Goal: Information Seeking & Learning: Understand process/instructions

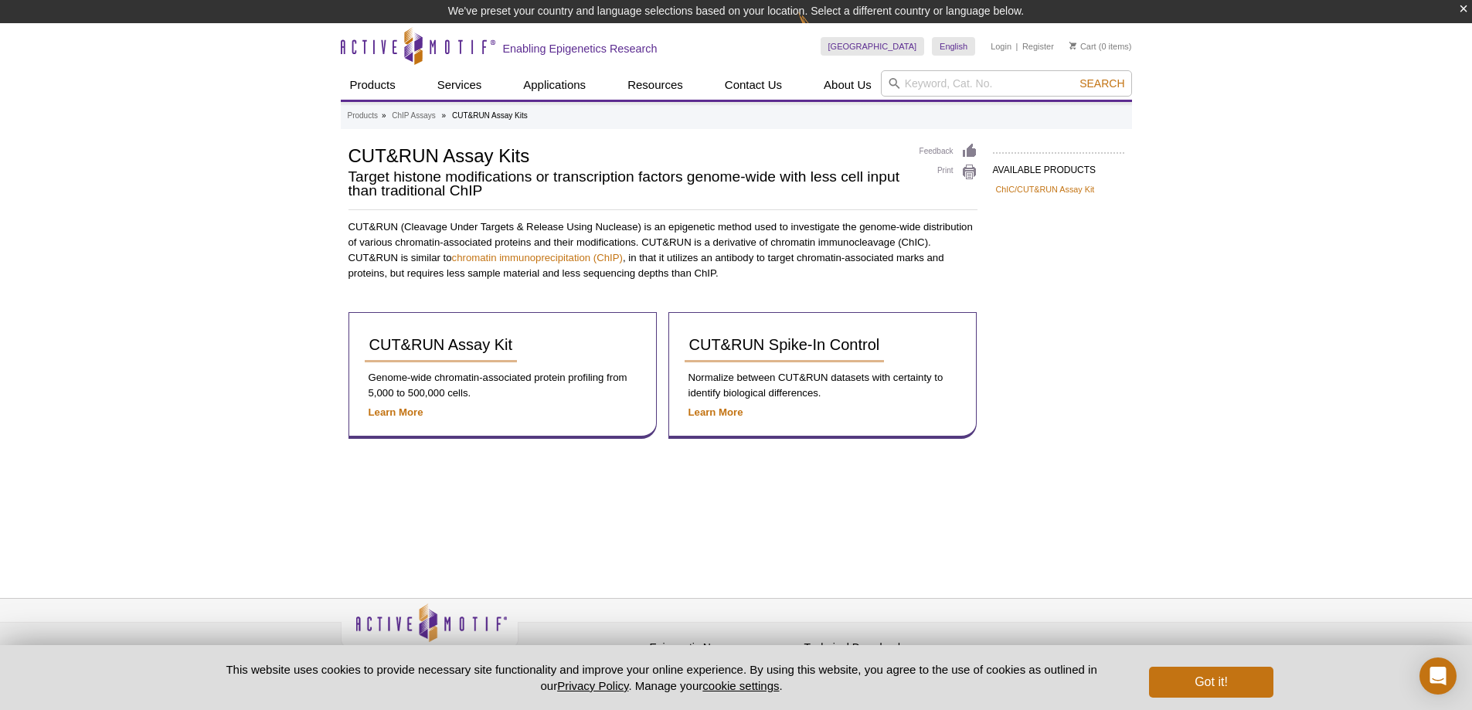
click at [653, 231] on p "CUT&RUN (Cleavage Under Targets & Release Using Nuclease) is an epigenetic meth…" at bounding box center [662, 250] width 629 height 62
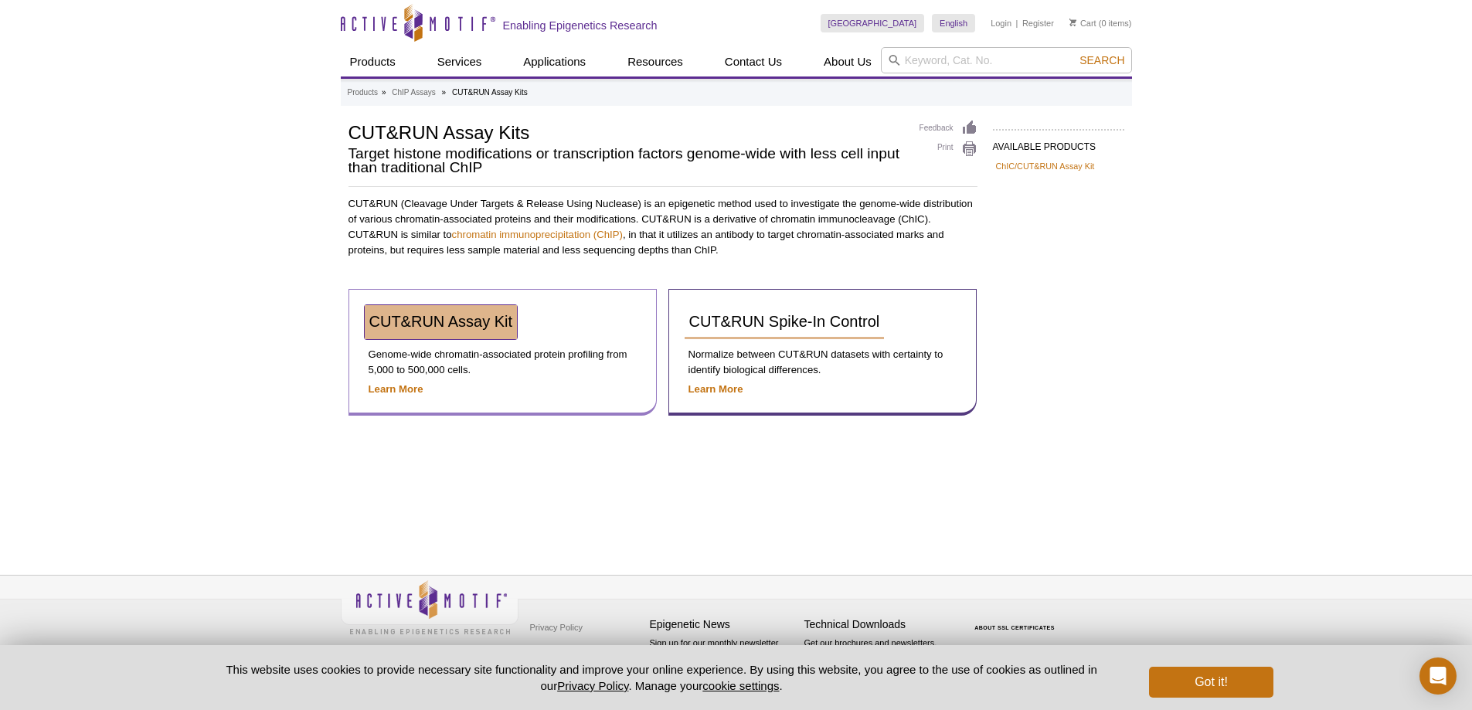
click at [465, 318] on span "CUT&RUN Assay Kit" at bounding box center [441, 321] width 144 height 17
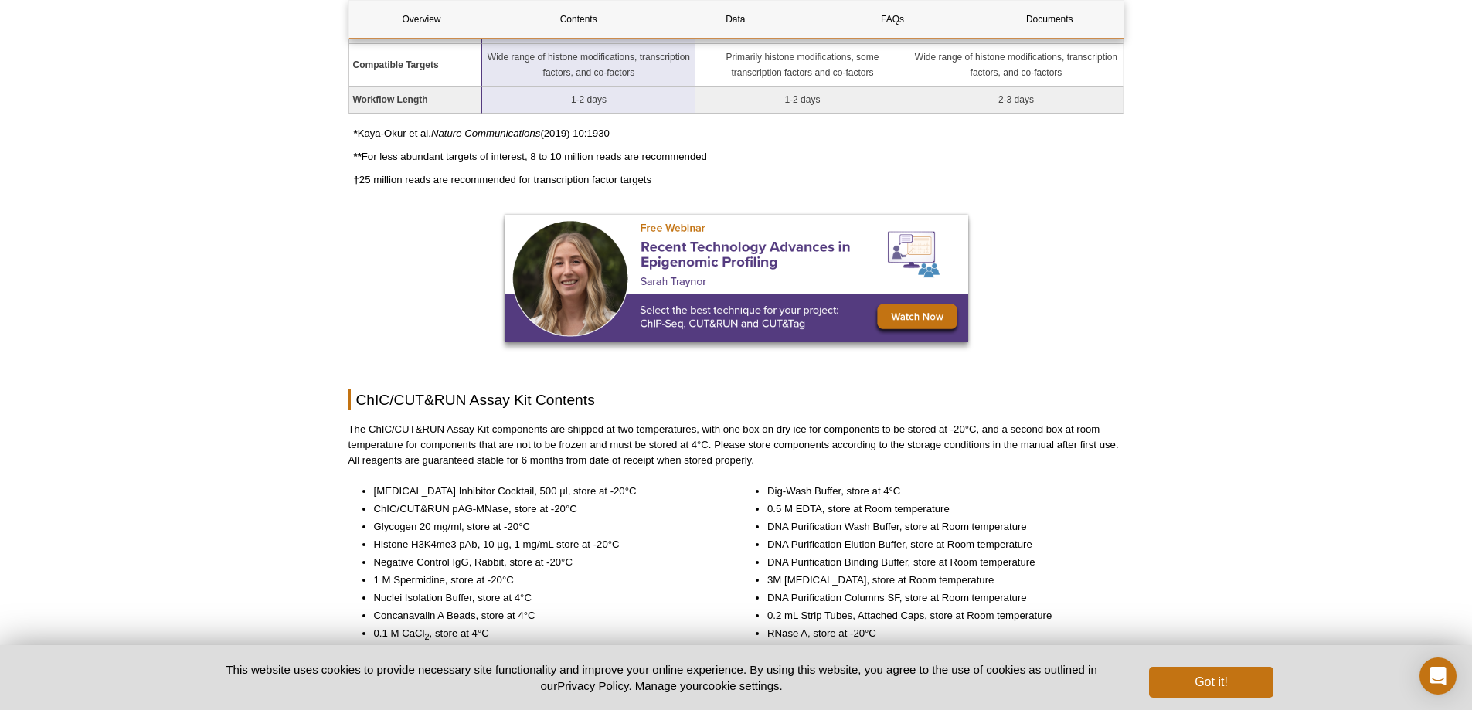
scroll to position [1509, 0]
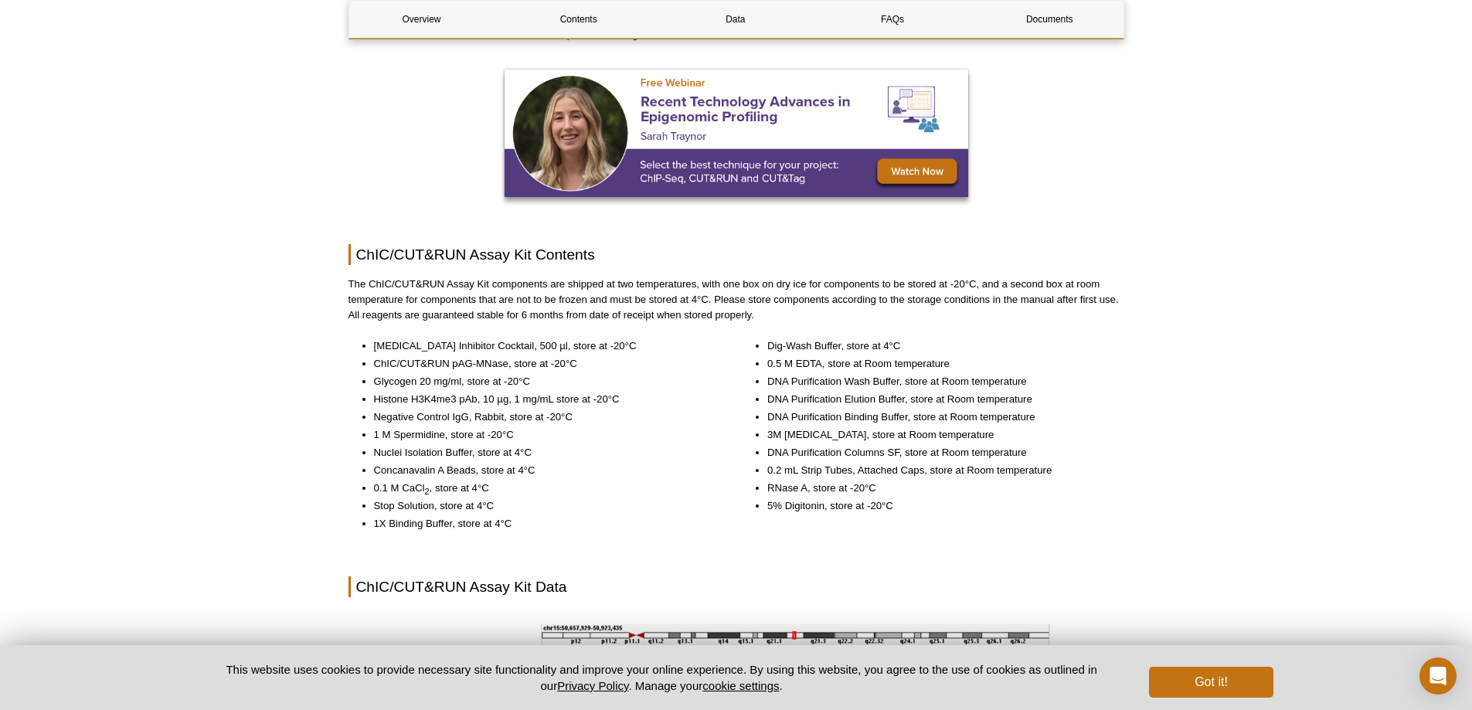
click at [932, 439] on li "3M [MEDICAL_DATA], store at Room temperature" at bounding box center [938, 434] width 342 height 15
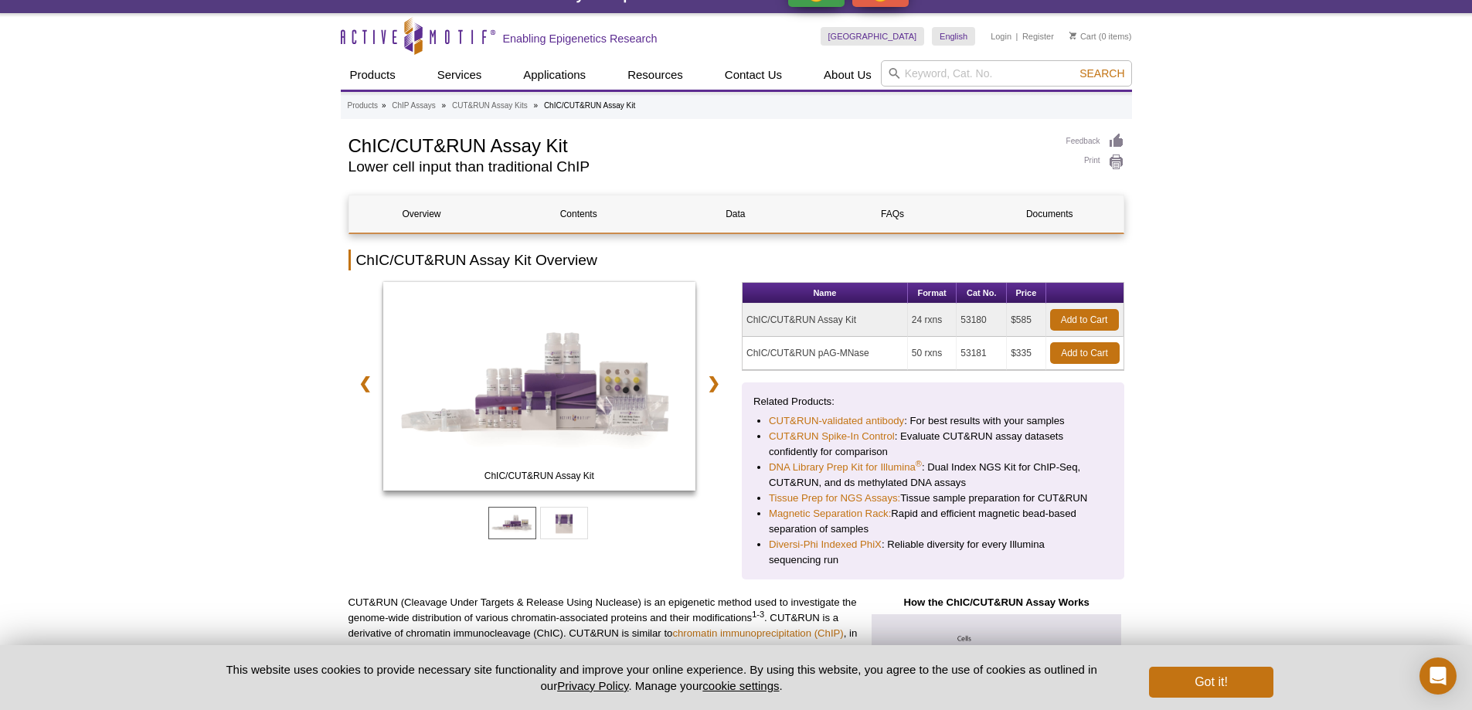
scroll to position [0, 0]
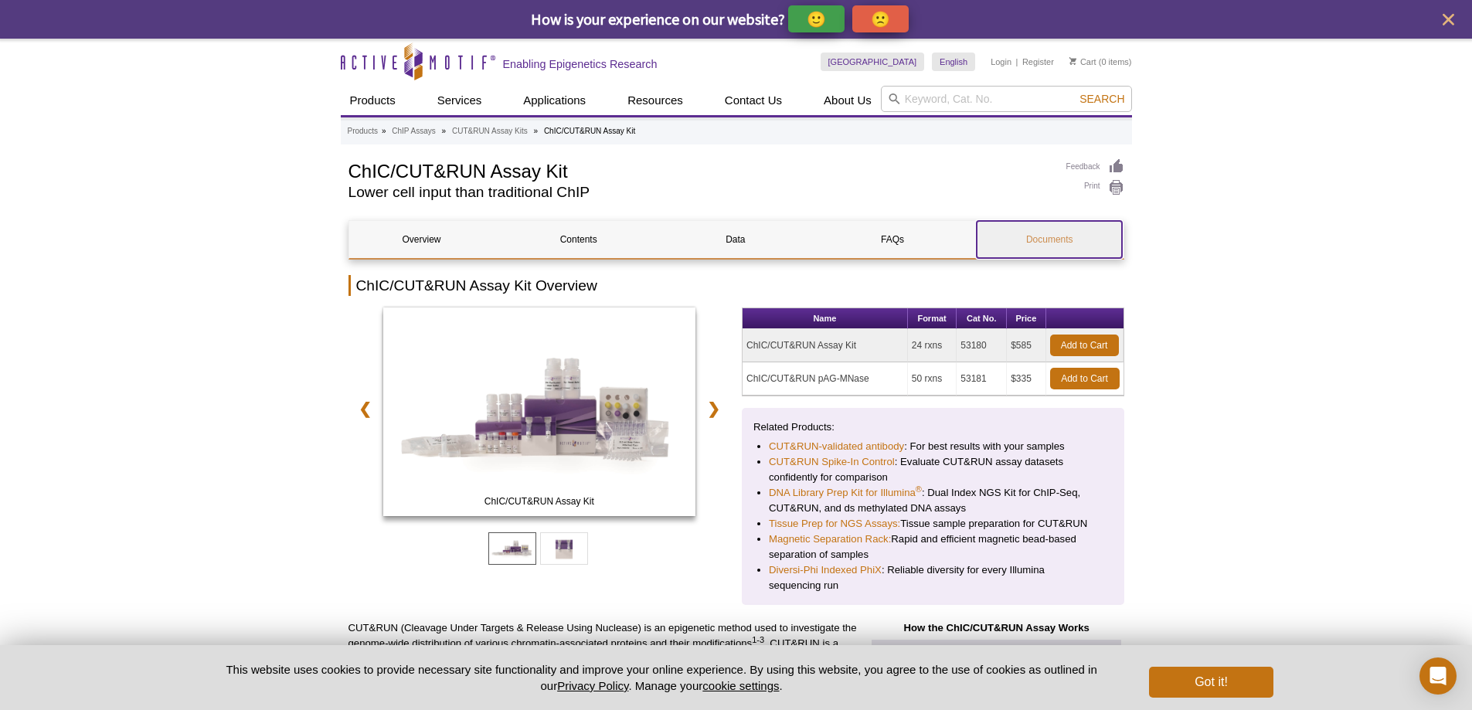
click at [1046, 244] on link "Documents" at bounding box center [1049, 239] width 145 height 37
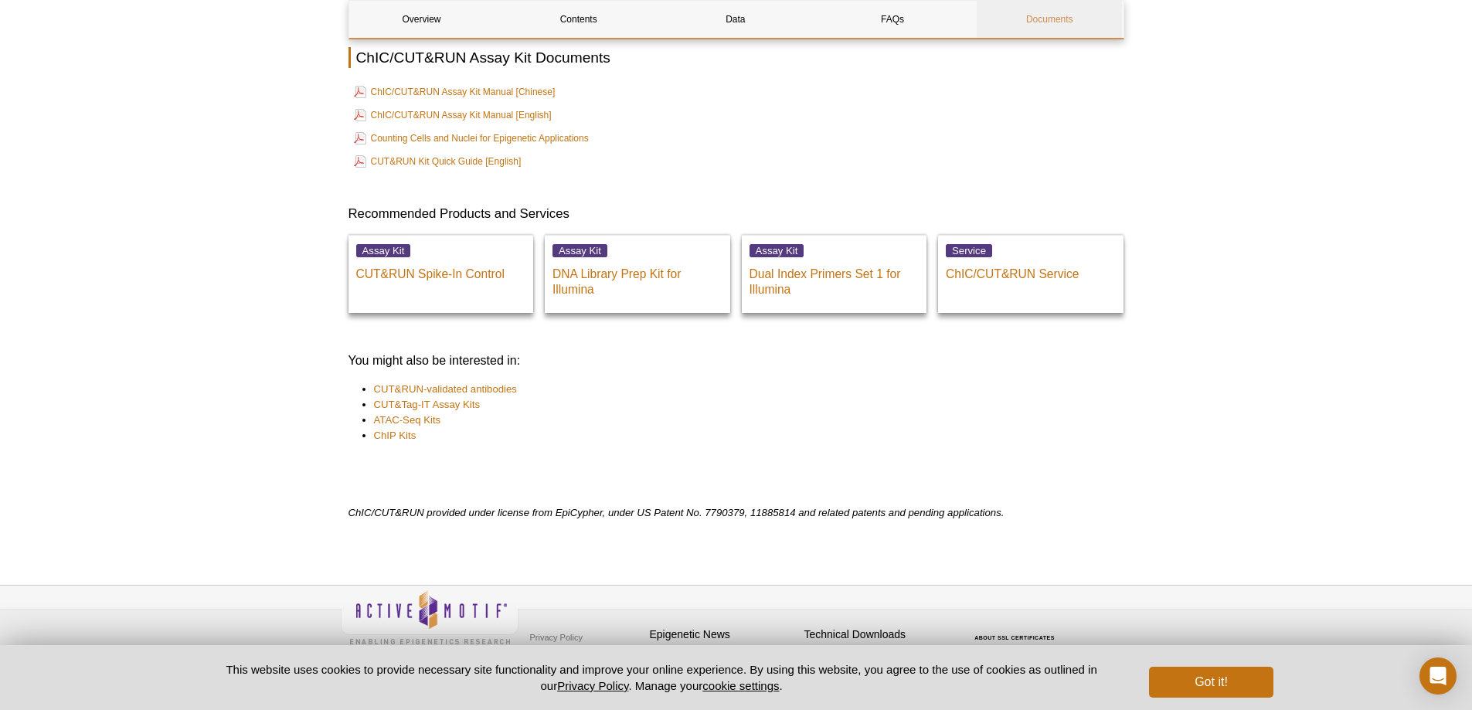
scroll to position [4026, 0]
click at [442, 115] on link "ChIC/CUT&RUN Assay Kit Manual [English]" at bounding box center [453, 116] width 198 height 19
